Goal: Find specific page/section: Find specific page/section

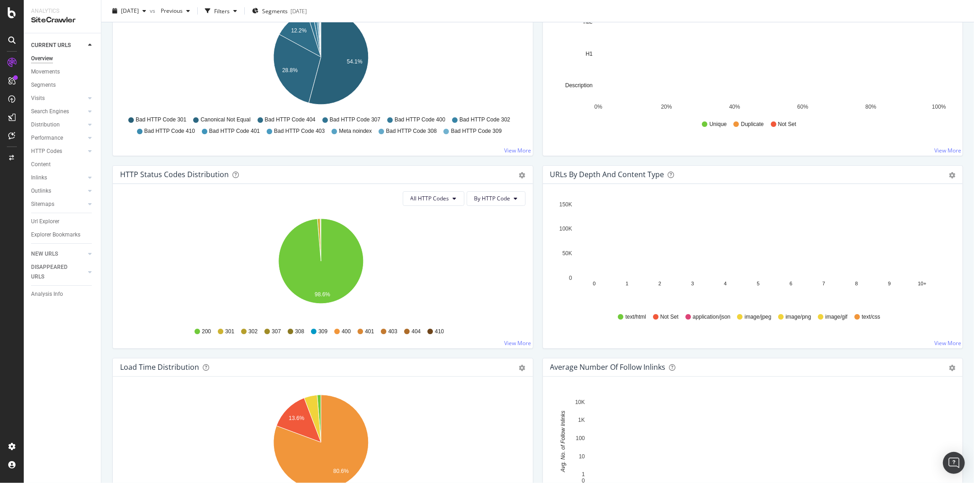
scroll to position [233, 0]
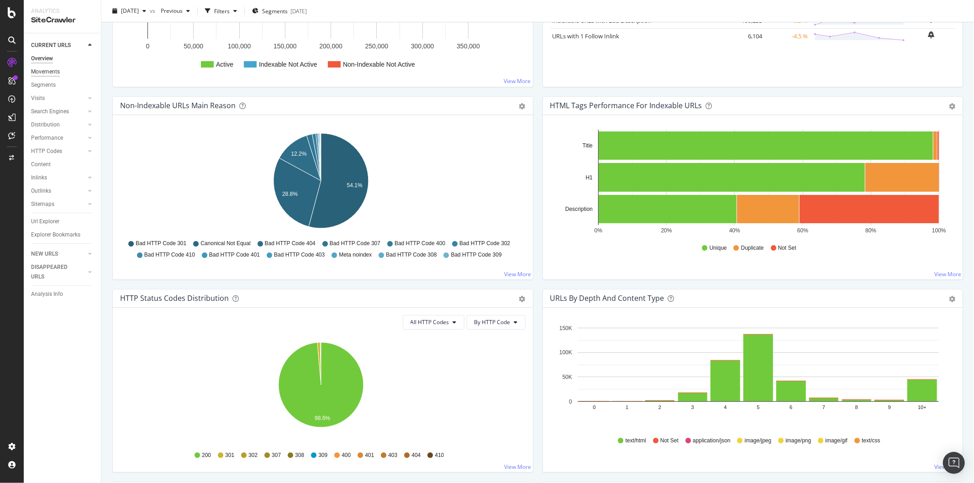
click at [58, 68] on div "Movements" at bounding box center [45, 72] width 29 height 10
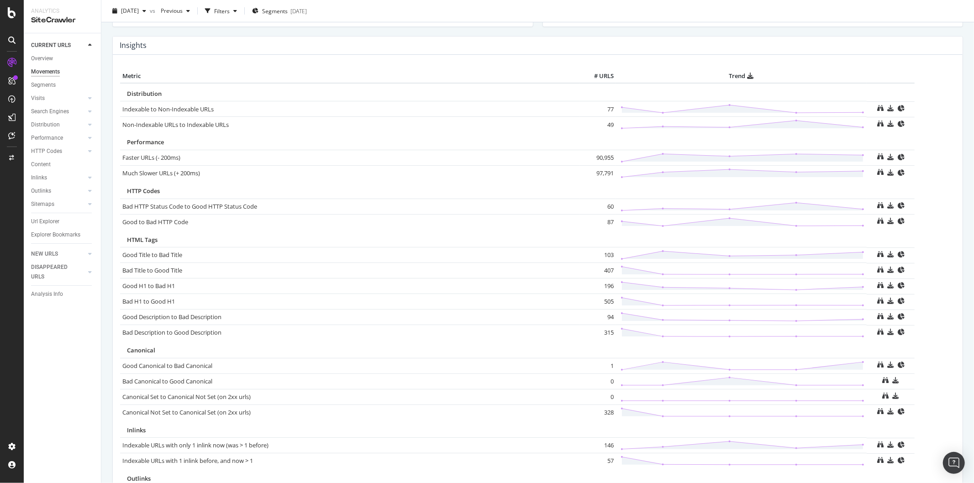
scroll to position [203, 0]
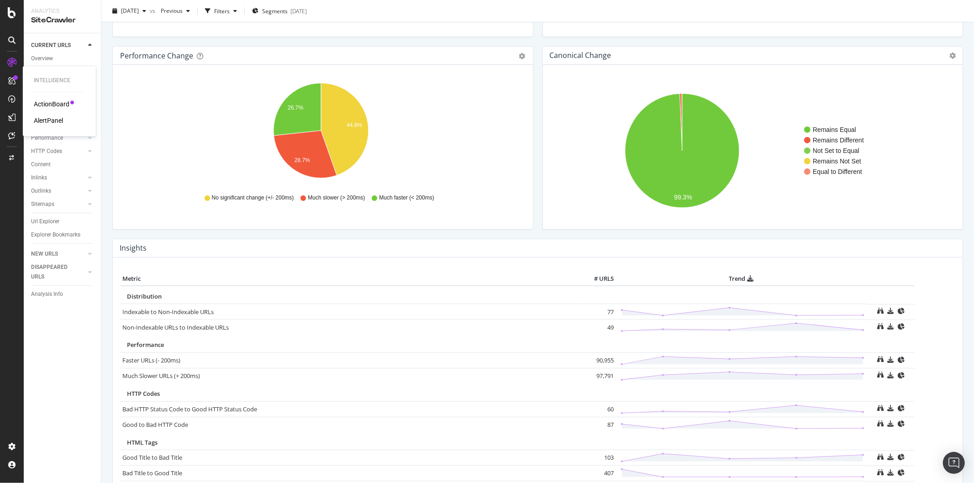
click at [62, 103] on div "ActionBoard" at bounding box center [52, 104] width 36 height 9
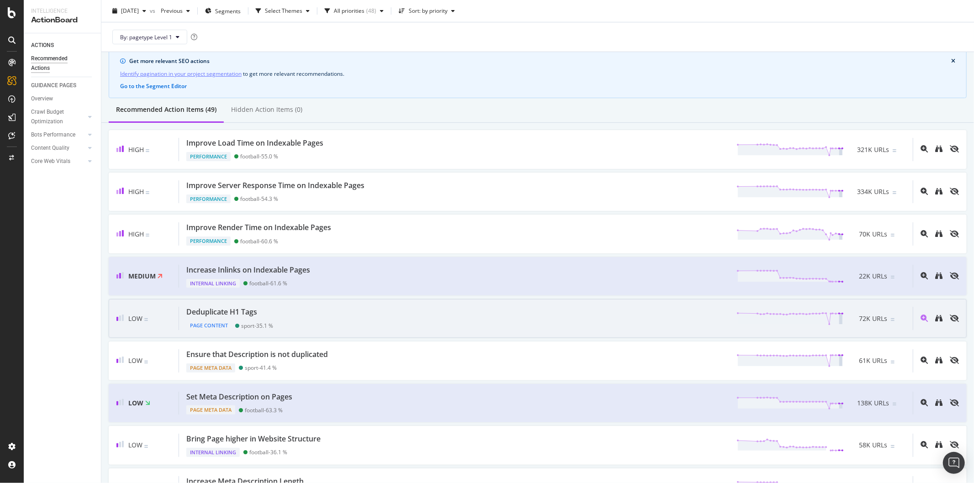
scroll to position [51, 0]
